Goal: Feedback & Contribution: Leave review/rating

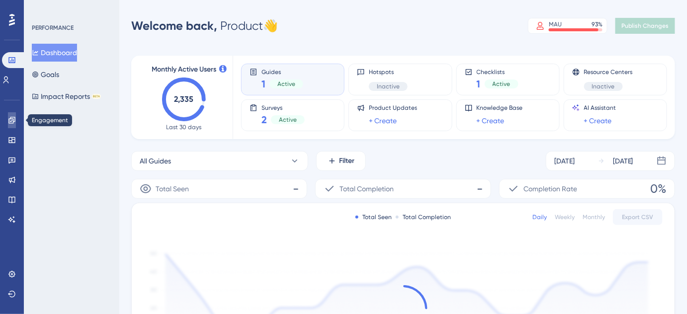
click at [14, 119] on icon at bounding box center [12, 120] width 8 height 8
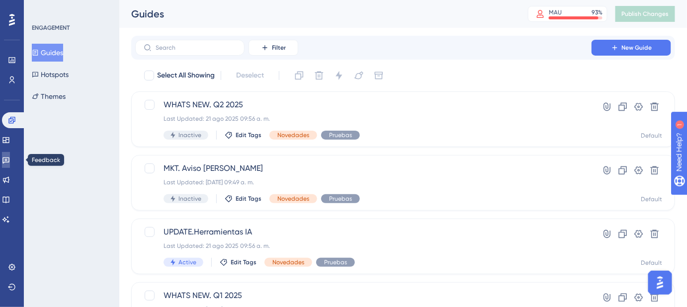
click at [6, 162] on link at bounding box center [6, 160] width 8 height 16
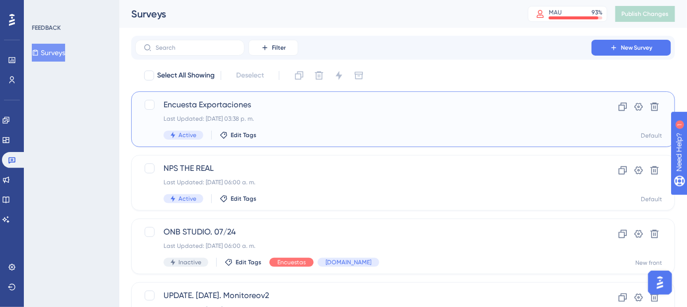
click at [336, 111] on div "Encuesta Exportaciones Last Updated: [DATE] 03:38 p. m. Active Edit Tags" at bounding box center [364, 119] width 400 height 41
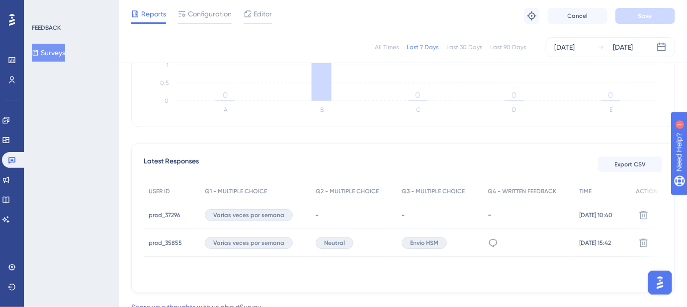
scroll to position [226, 0]
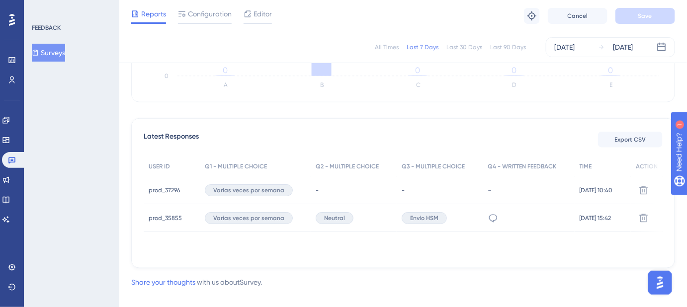
click at [263, 187] on span "Varias veces por semana" at bounding box center [248, 191] width 71 height 8
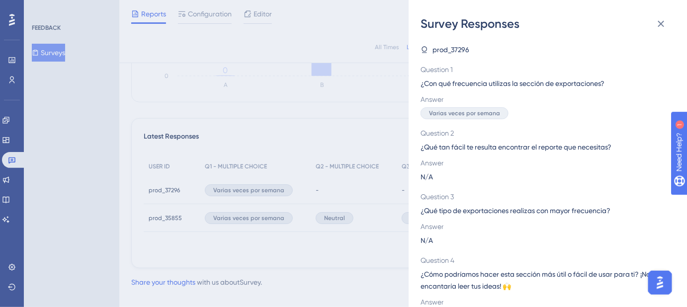
click at [455, 47] on span "prod_37296" at bounding box center [451, 50] width 37 height 12
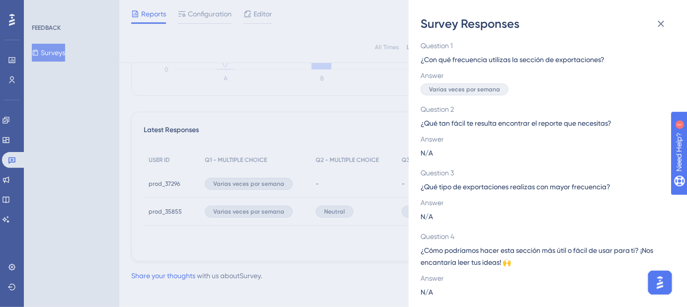
scroll to position [238, 0]
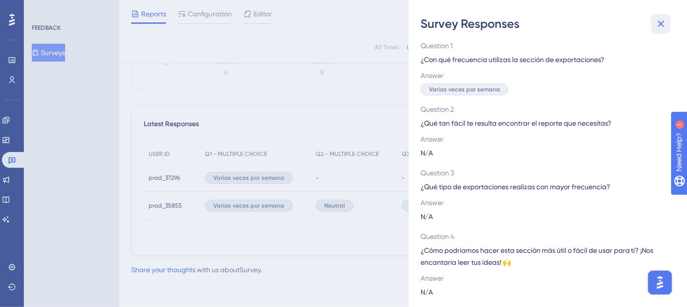
click at [669, 20] on button at bounding box center [662, 24] width 20 height 20
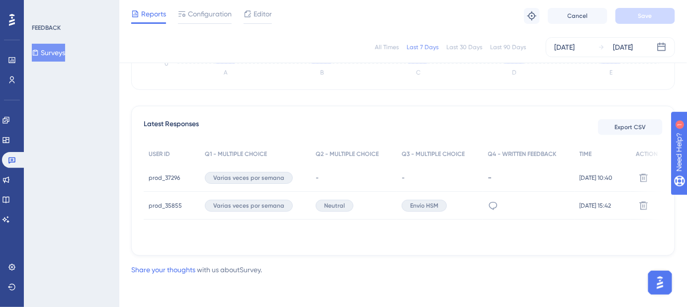
click at [160, 175] on span "prod_37296" at bounding box center [164, 178] width 31 height 8
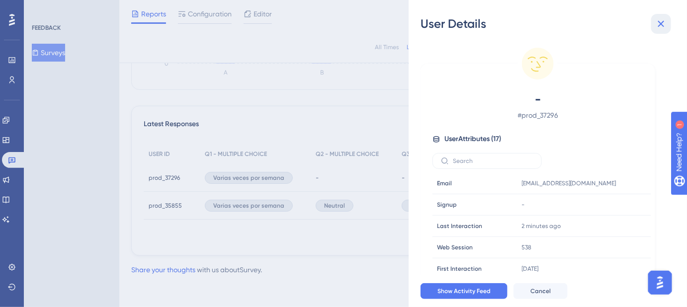
click at [653, 27] on button at bounding box center [662, 24] width 20 height 20
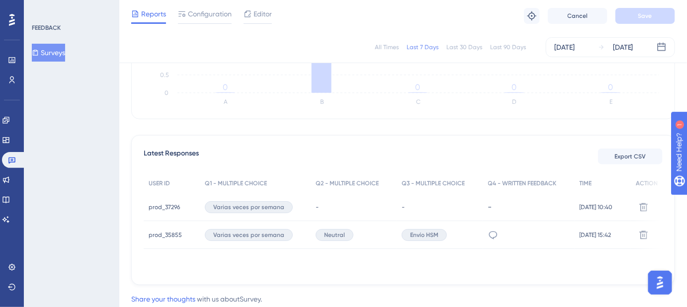
scroll to position [193, 0]
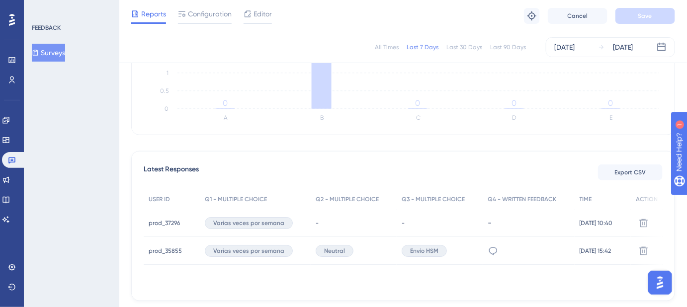
click at [484, 250] on div "no se" at bounding box center [530, 251] width 92 height 28
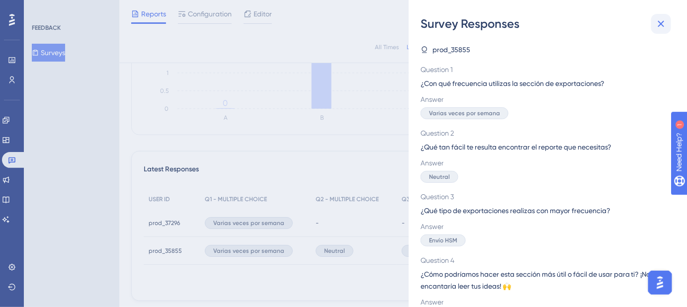
click at [659, 26] on icon at bounding box center [662, 24] width 6 height 6
